Goal: Task Accomplishment & Management: Manage account settings

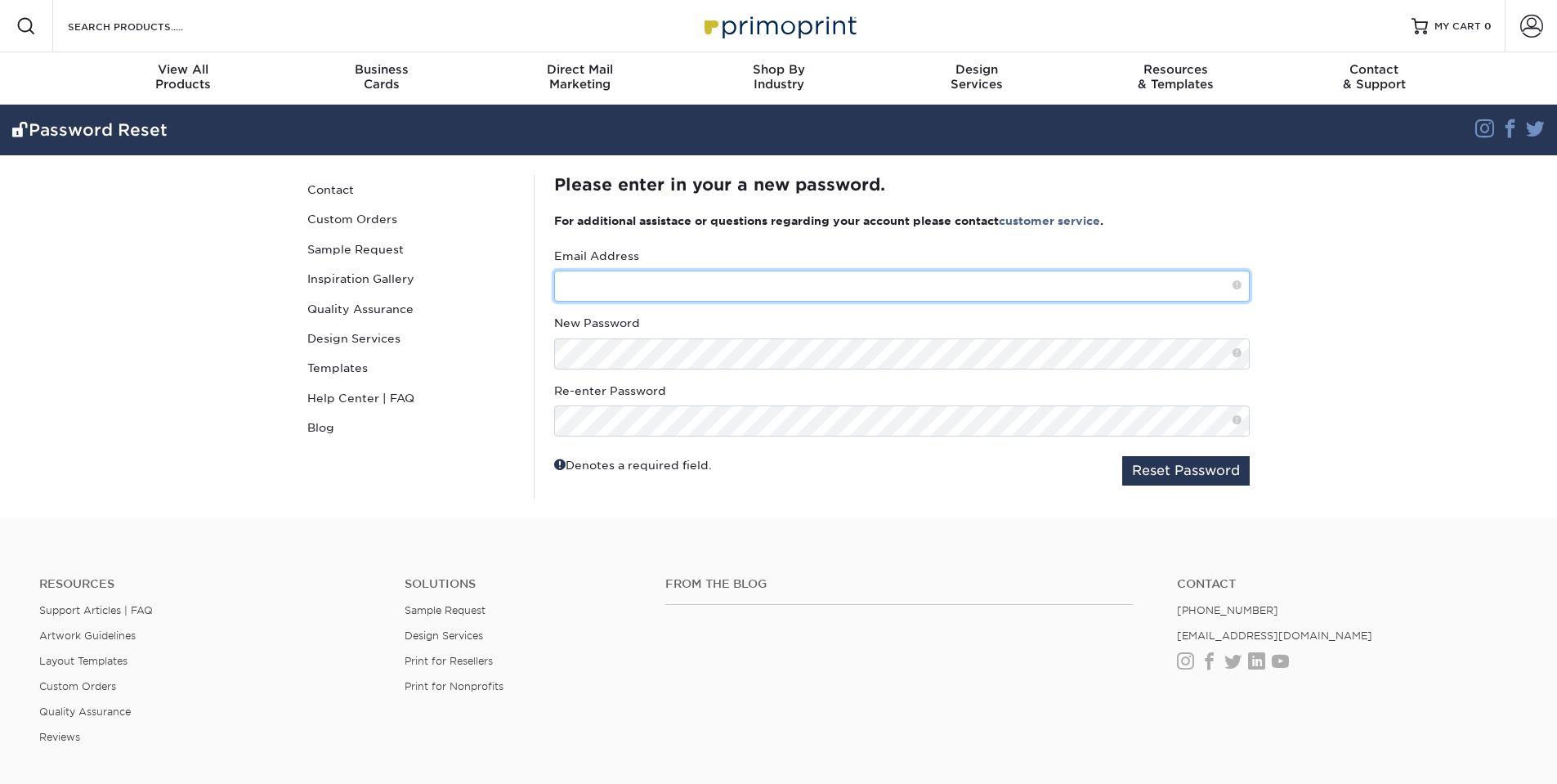
click at [625, 283] on input "text" at bounding box center [901, 286] width 695 height 31
type input "[EMAIL_ADDRESS][DOMAIN_NAME]"
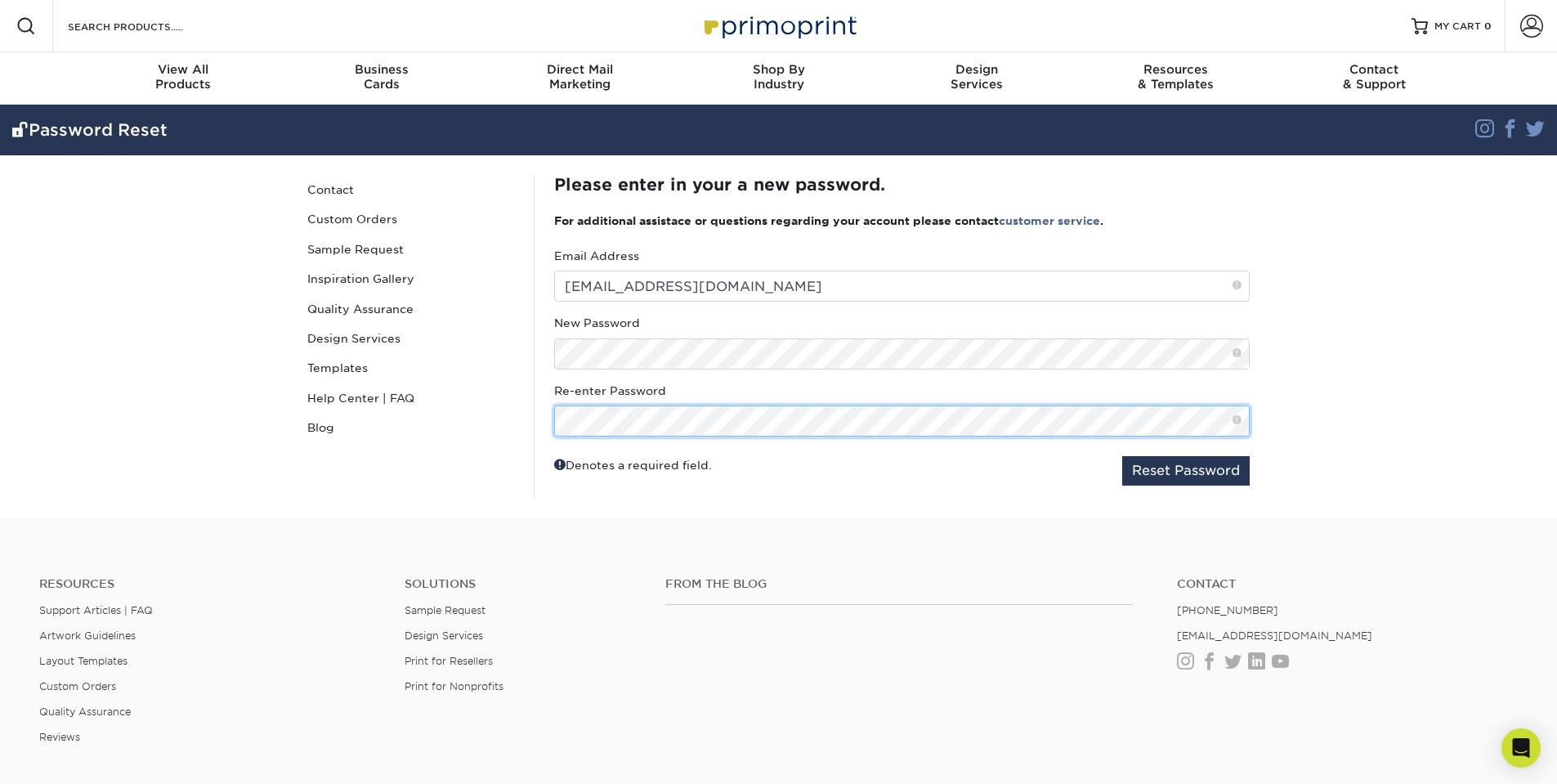
click at [1122, 456] on button "Reset Password" at bounding box center [1185, 471] width 127 height 30
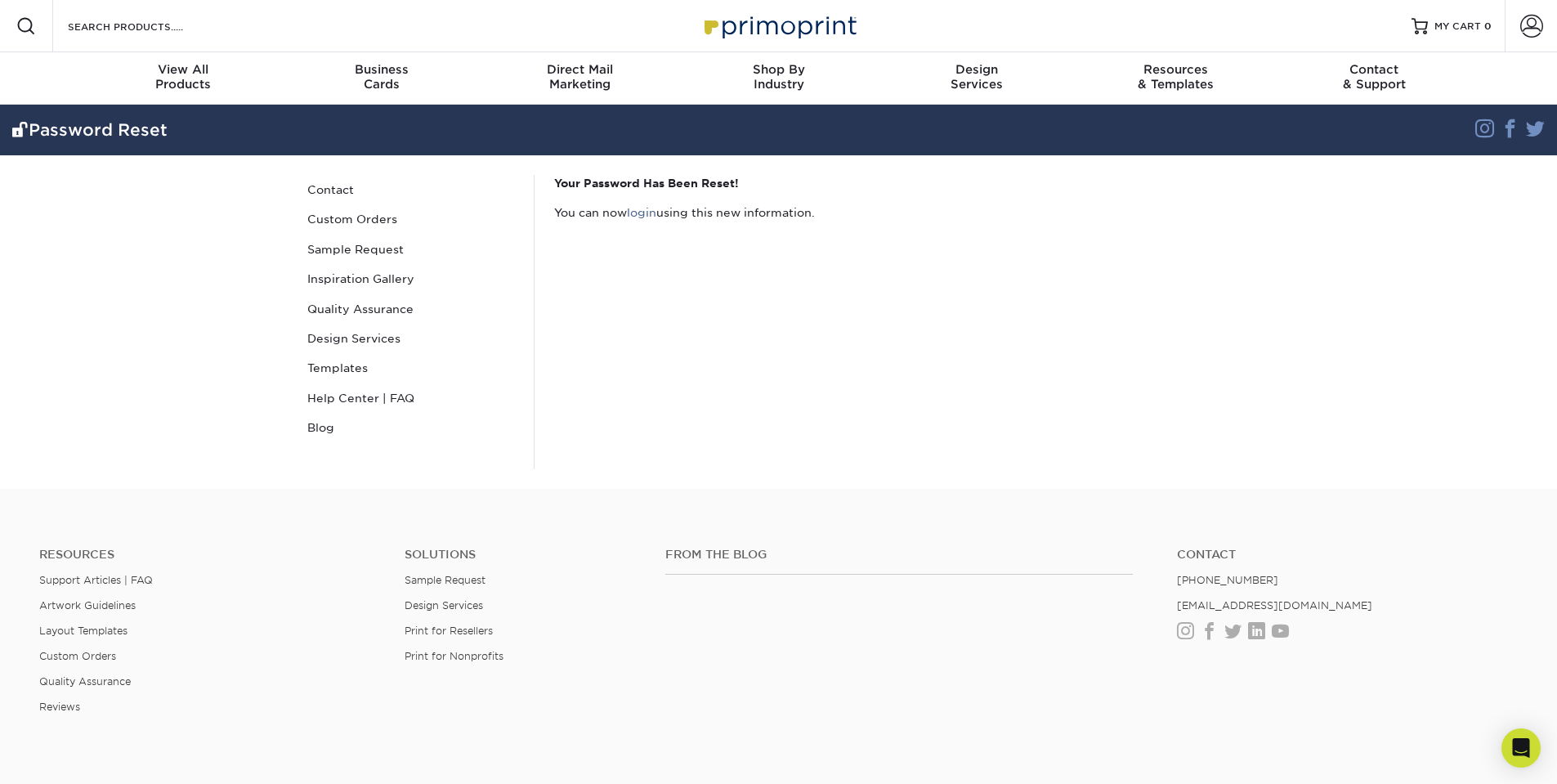
drag, startPoint x: 645, startPoint y: 214, endPoint x: 661, endPoint y: 233, distance: 24.8
click at [645, 214] on link "login" at bounding box center [642, 212] width 30 height 13
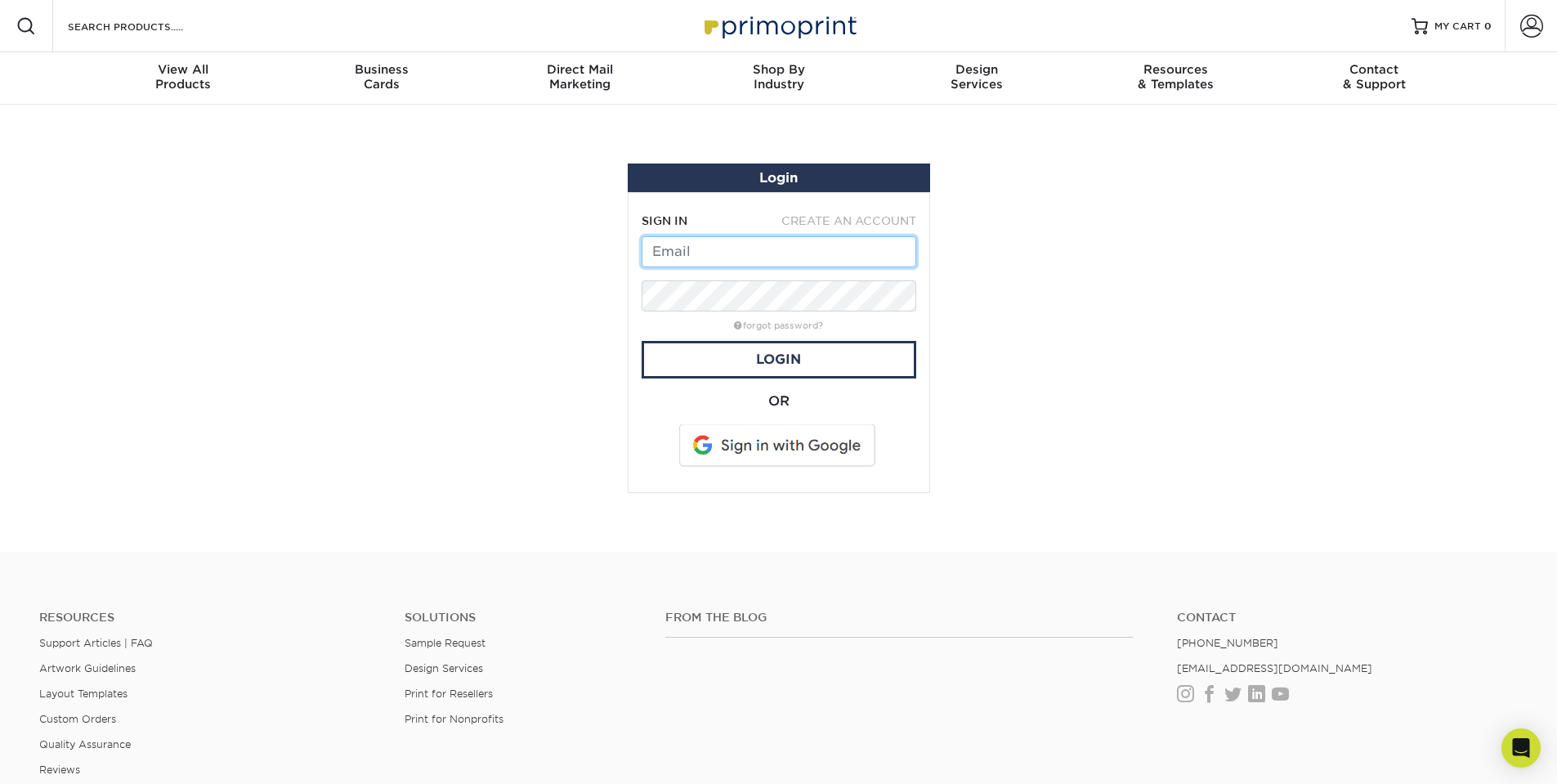
click at [720, 251] on input "text" at bounding box center [779, 252] width 275 height 31
type input "[EMAIL_ADDRESS][DOMAIN_NAME]"
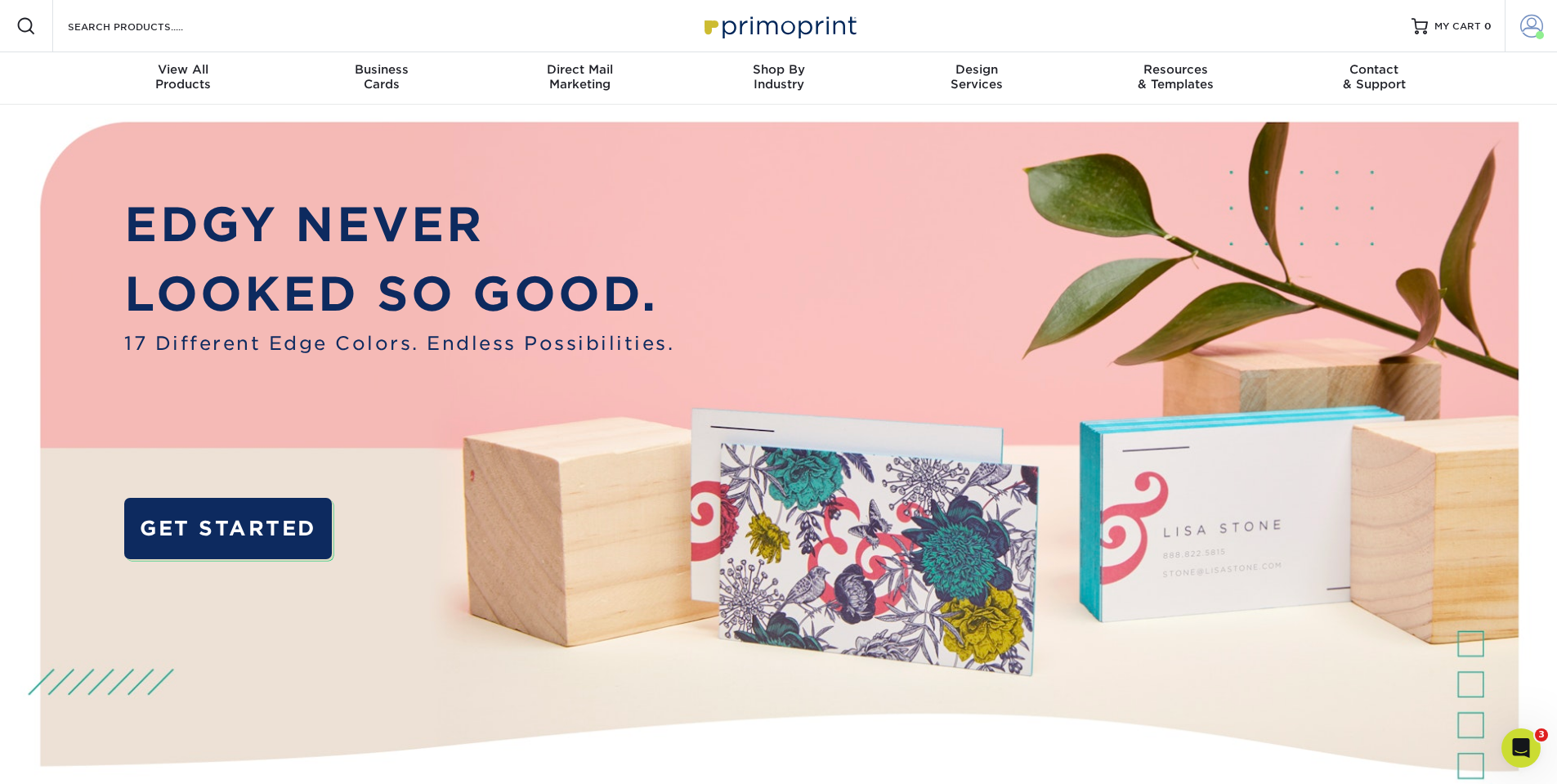
click at [1518, 26] on link "Account" at bounding box center [1531, 26] width 52 height 52
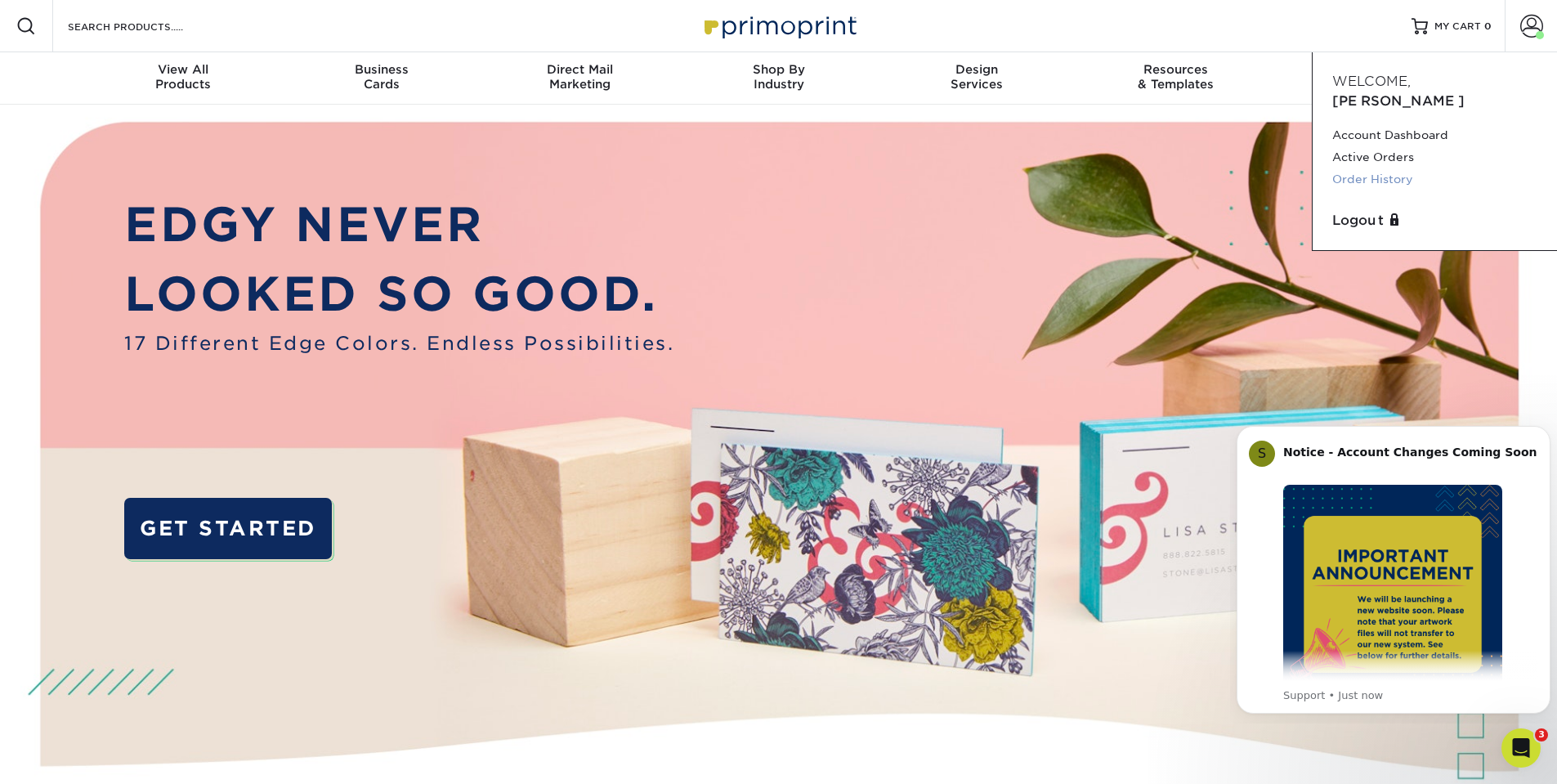
click at [1372, 168] on link "Order History" at bounding box center [1434, 179] width 205 height 22
